Goal: Task Accomplishment & Management: Use online tool/utility

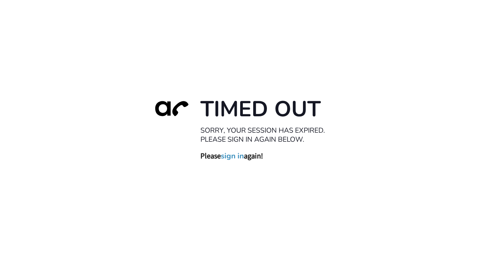
click at [236, 159] on link "sign in" at bounding box center [232, 155] width 23 height 9
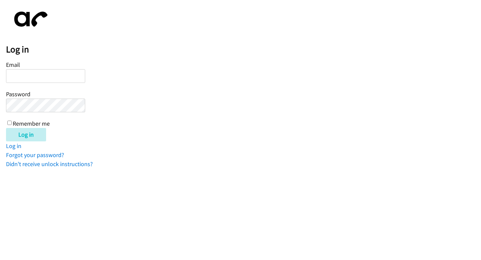
type input "[PERSON_NAME][EMAIL_ADDRESS][DOMAIN_NAME]"
click at [12, 123] on div "Email [PERSON_NAME][EMAIL_ADDRESS][DOMAIN_NAME] Password Remember me" at bounding box center [45, 93] width 79 height 68
click at [9, 121] on input "Remember me" at bounding box center [9, 123] width 4 height 4
checkbox input "true"
click at [20, 135] on input "Log in" at bounding box center [26, 134] width 40 height 13
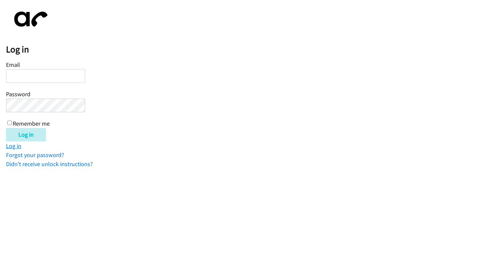
click at [17, 146] on link "Log in" at bounding box center [13, 146] width 15 height 8
type input "[PERSON_NAME][EMAIL_ADDRESS][DOMAIN_NAME]"
click at [12, 124] on div "Email julian@askbillygene.com Password Remember me" at bounding box center [45, 93] width 79 height 68
click at [10, 121] on input "Remember me" at bounding box center [9, 123] width 4 height 4
checkbox input "true"
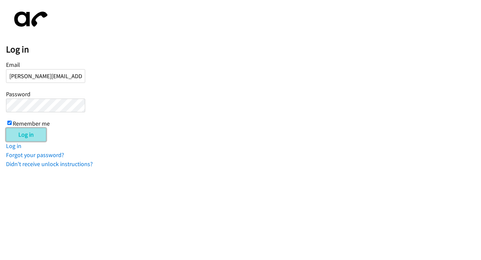
click at [22, 130] on input "Log in" at bounding box center [26, 134] width 40 height 13
type input "julian@askbillygene.com"
click at [26, 132] on input "Log in" at bounding box center [26, 134] width 40 height 13
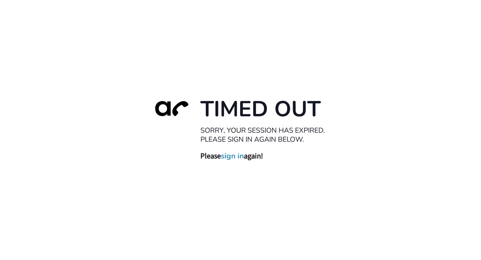
click at [238, 155] on link "sign in" at bounding box center [232, 155] width 23 height 9
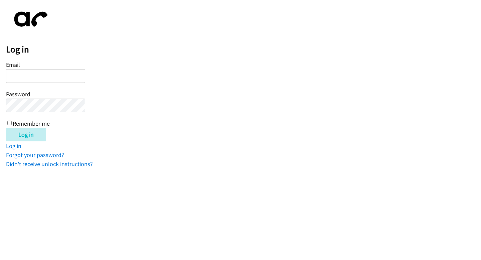
type input "[PERSON_NAME][EMAIL_ADDRESS][DOMAIN_NAME]"
click at [28, 131] on input "Log in" at bounding box center [26, 134] width 40 height 13
click at [262, 40] on div "Log in Email Password Remember me Log in Log in Forgot your password? Didn't re…" at bounding box center [243, 87] width 475 height 162
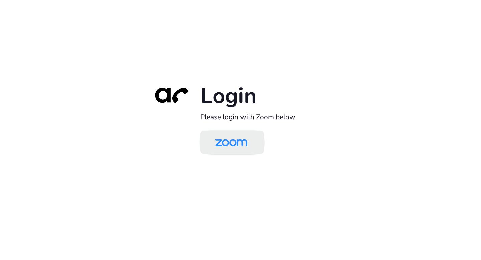
click at [239, 136] on img at bounding box center [231, 143] width 46 height 22
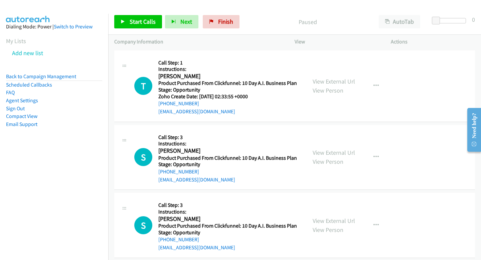
click at [162, 20] on div "Start Calls Pause Next Finish" at bounding box center [178, 21] width 128 height 13
click at [150, 20] on span "Start Calls" at bounding box center [143, 22] width 26 height 8
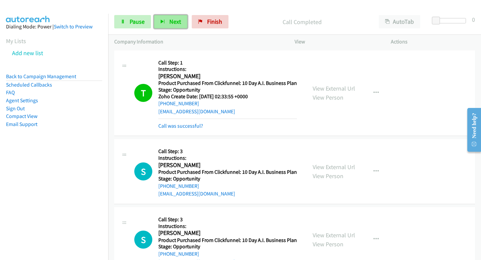
click at [167, 23] on button "Next" at bounding box center [170, 21] width 33 height 13
click at [163, 19] on button "Next" at bounding box center [170, 21] width 33 height 13
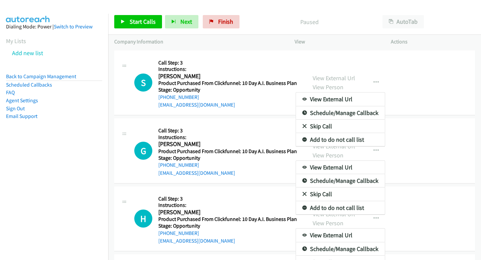
click at [142, 14] on div at bounding box center [240, 130] width 481 height 260
click at [142, 18] on span "Start Calls" at bounding box center [143, 22] width 26 height 8
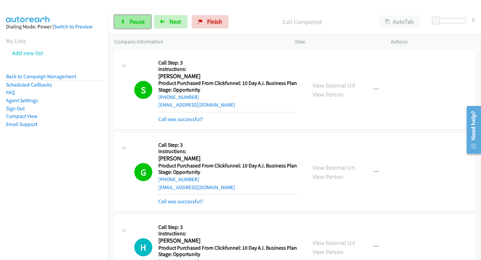
click at [127, 23] on link "Pause" at bounding box center [132, 21] width 37 height 13
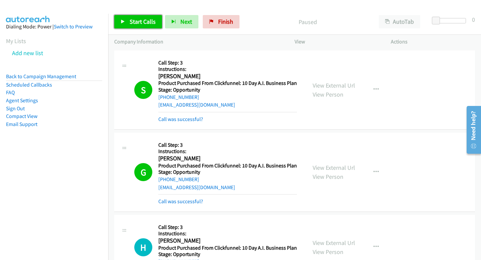
click at [127, 23] on link "Start Calls" at bounding box center [138, 21] width 48 height 13
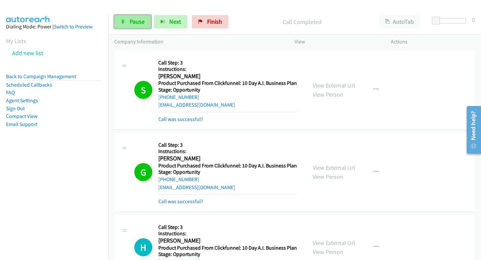
click at [130, 22] on span "Pause" at bounding box center [137, 22] width 15 height 8
